Goal: Transaction & Acquisition: Purchase product/service

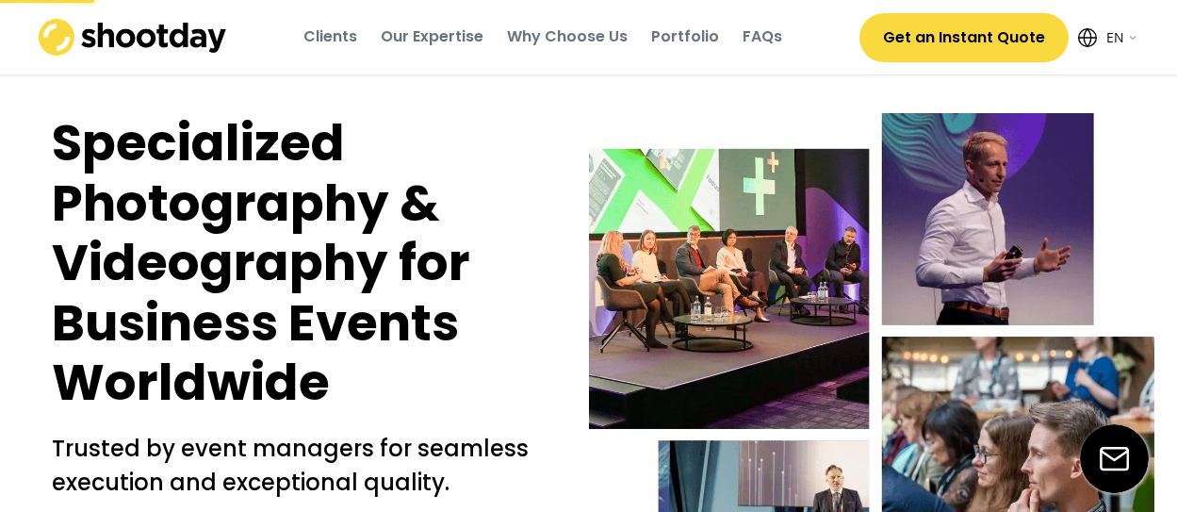
select select ""en""
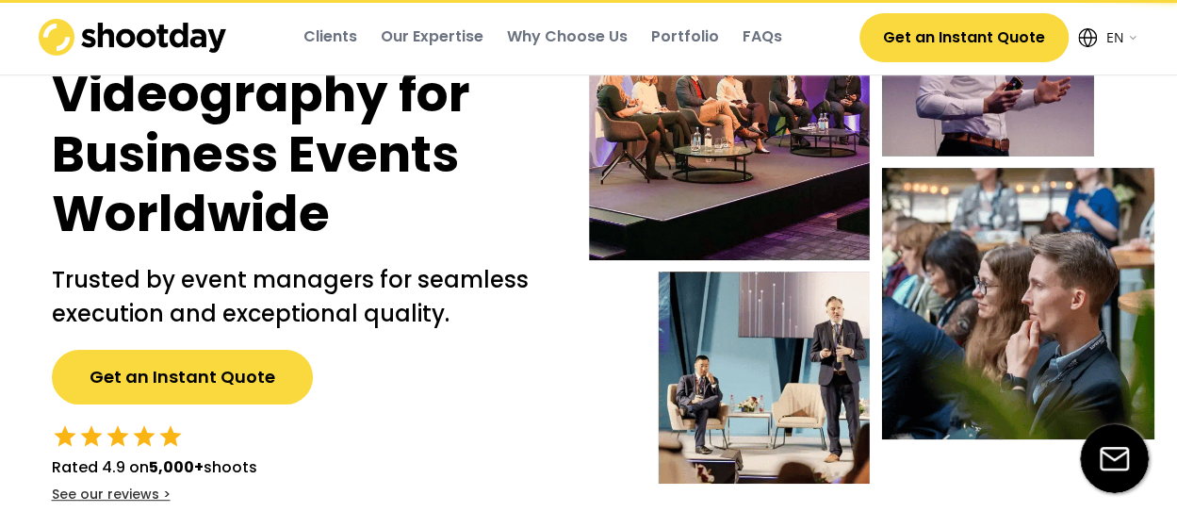
scroll to position [314, 0]
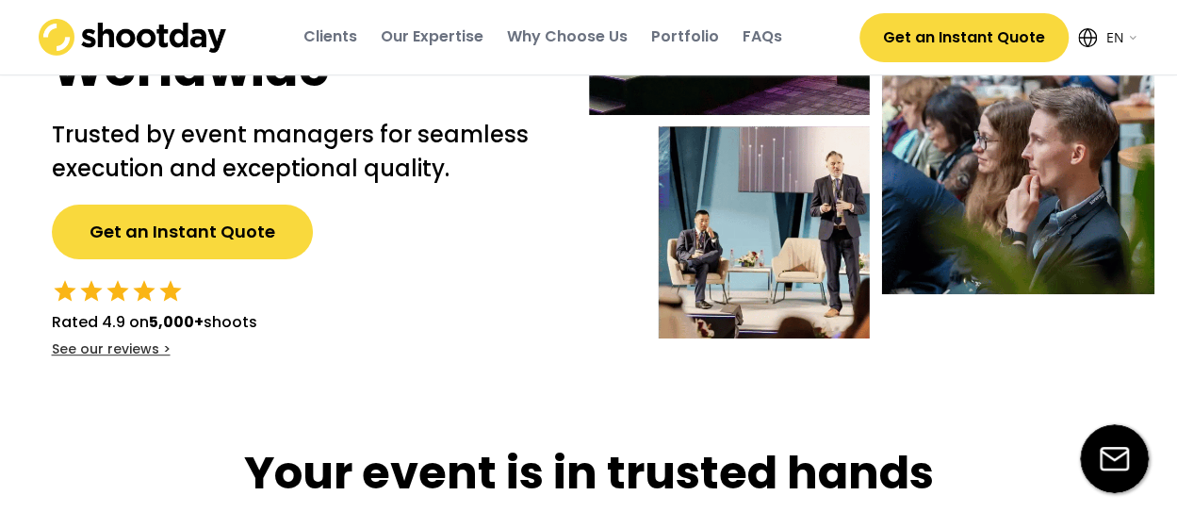
click at [254, 229] on button "Get an Instant Quote" at bounding box center [182, 232] width 261 height 55
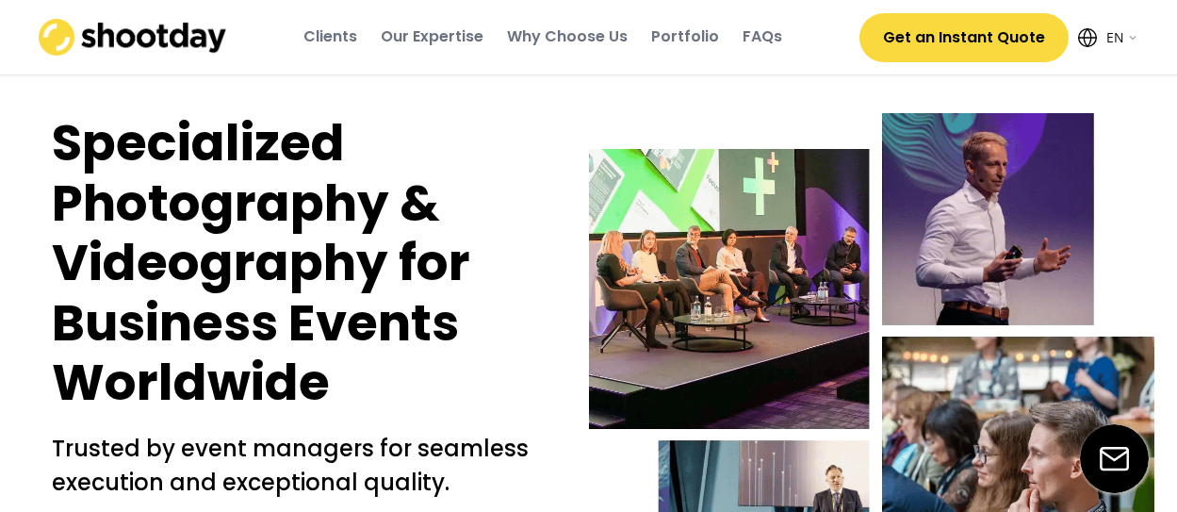
select select ""en""
